Goal: Navigation & Orientation: Find specific page/section

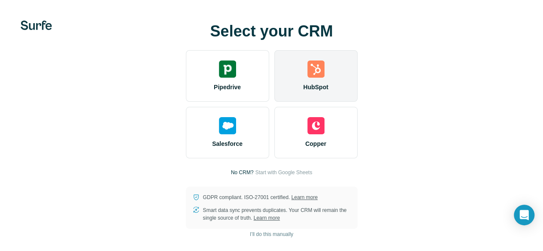
click at [308, 78] on img at bounding box center [316, 69] width 17 height 17
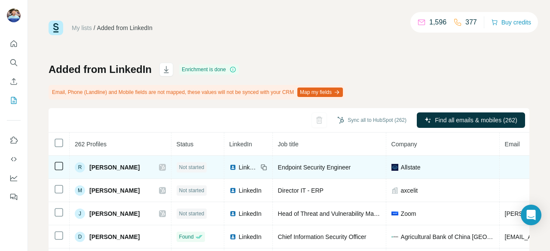
click at [101, 169] on span "[PERSON_NAME]" at bounding box center [114, 167] width 50 height 9
